Goal: Task Accomplishment & Management: Use online tool/utility

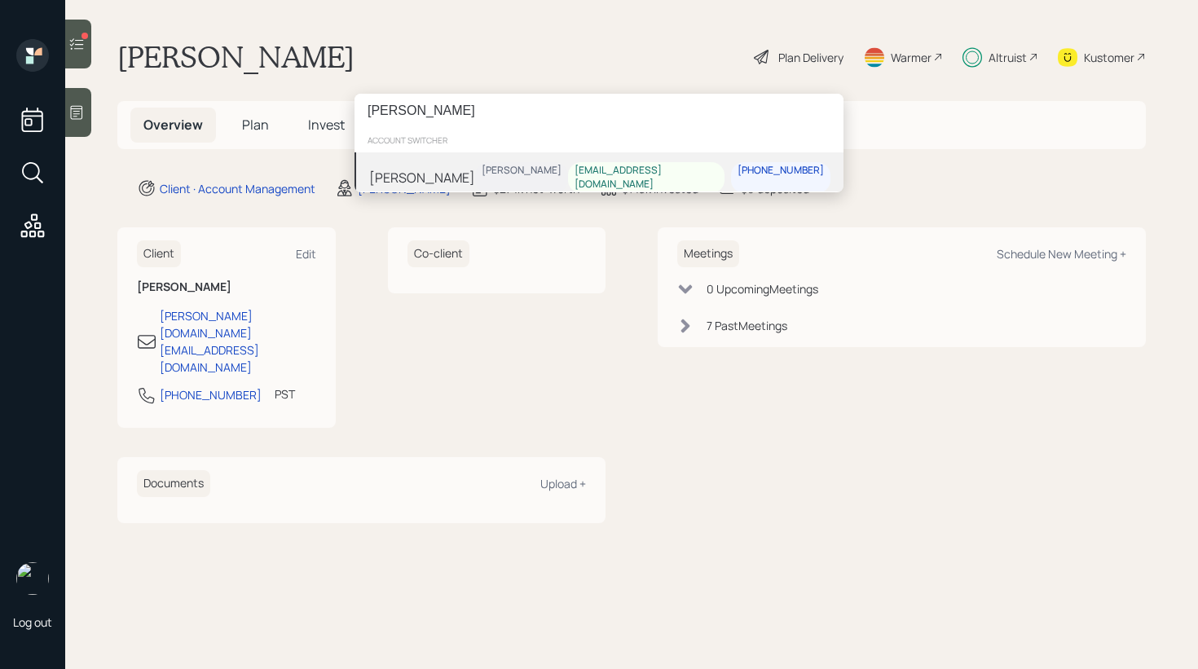
type input "[PERSON_NAME]"
click at [469, 187] on div "[PERSON_NAME] Schaefer [EMAIL_ADDRESS][DOMAIN_NAME] [PHONE_NUMBER]" at bounding box center [598, 177] width 489 height 51
